Goal: Information Seeking & Learning: Learn about a topic

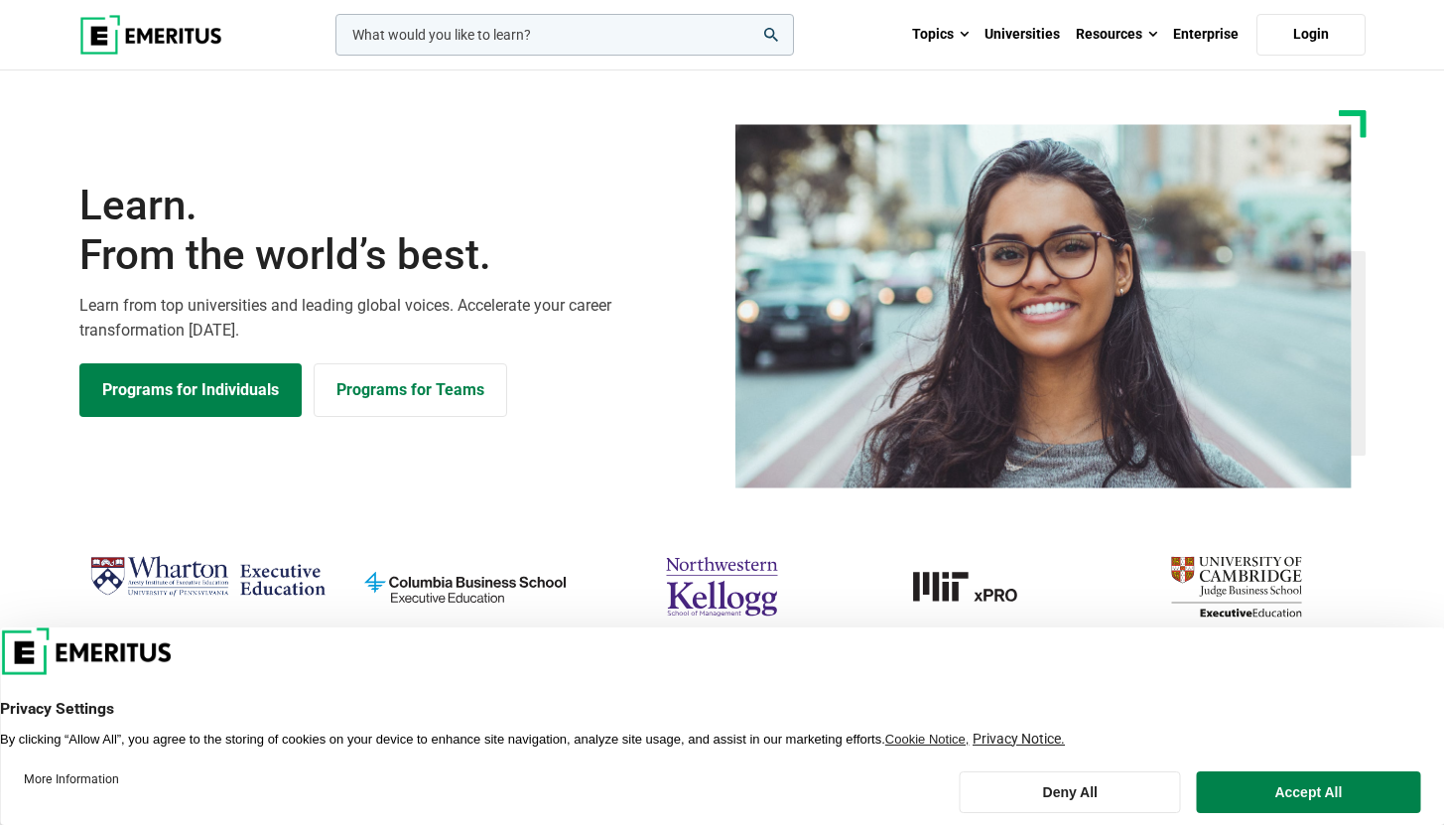
click at [469, 34] on input "woocommerce-product-search-field-0" at bounding box center [564, 35] width 458 height 42
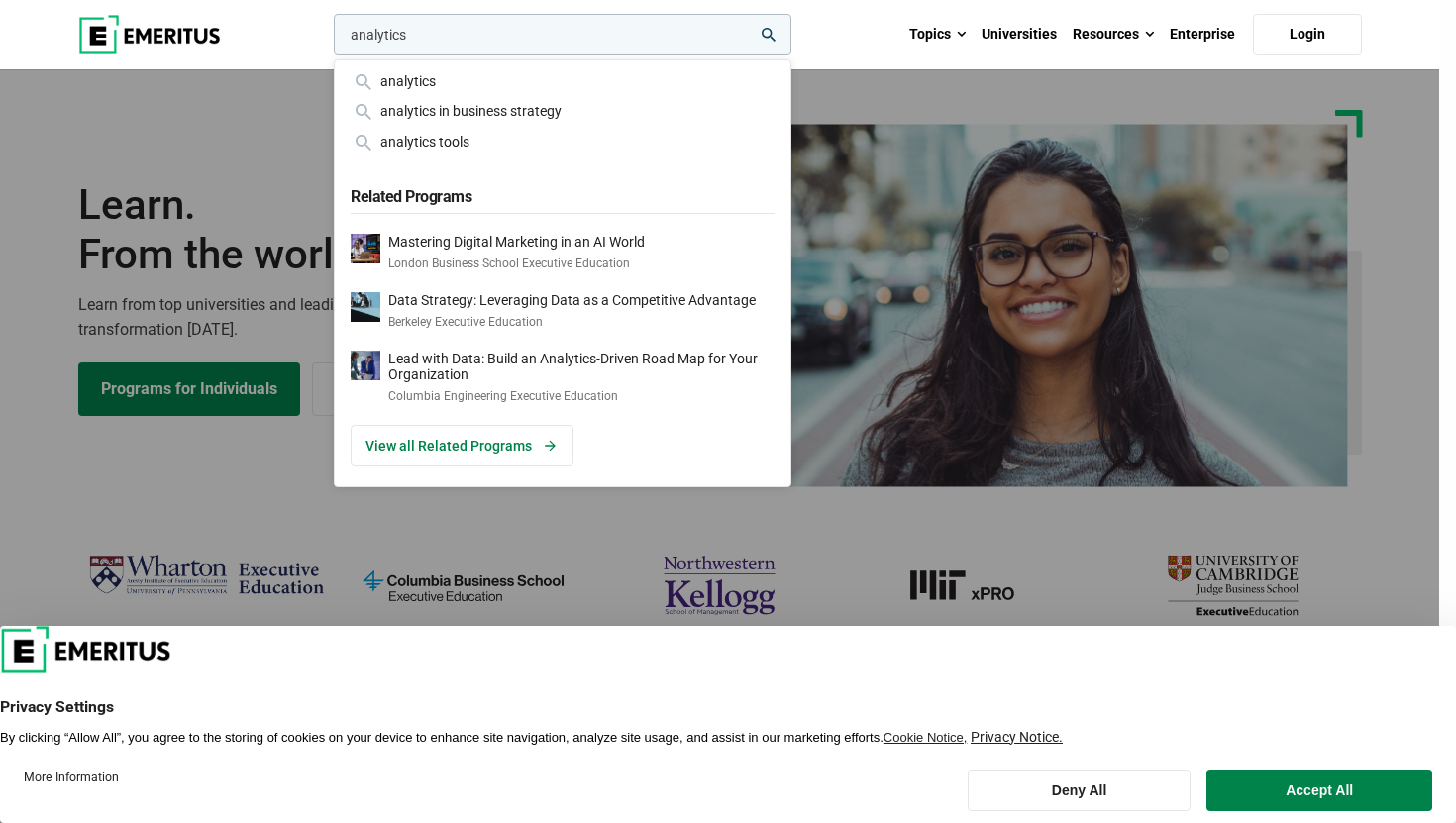
type input "analytics"
click at [329, 40] on button "search" at bounding box center [329, 40] width 0 height 0
